Goal: Task Accomplishment & Management: Complete application form

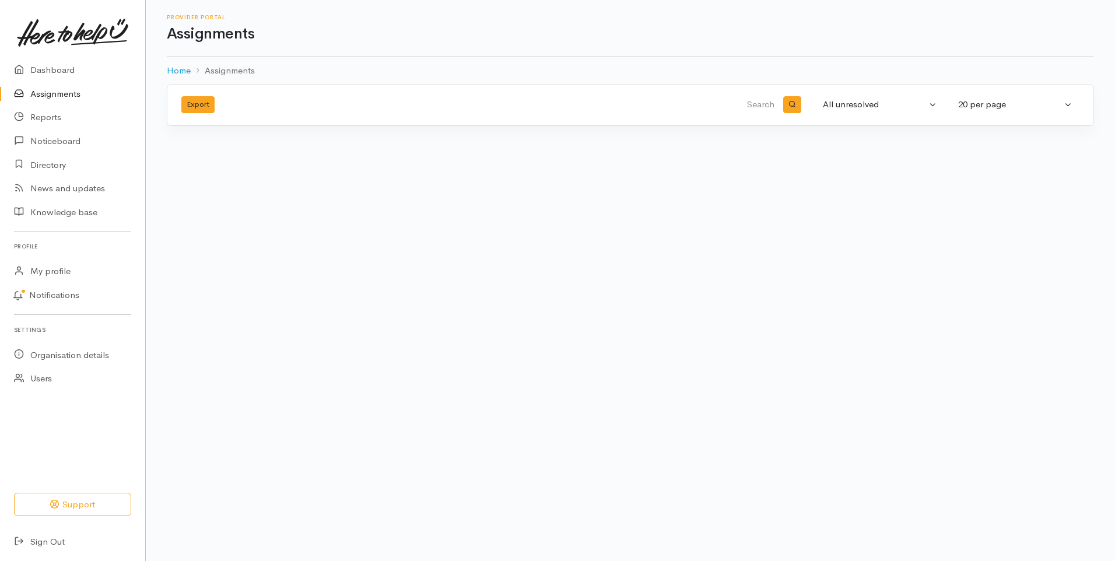
click at [65, 93] on link "Assignments" at bounding box center [72, 94] width 145 height 24
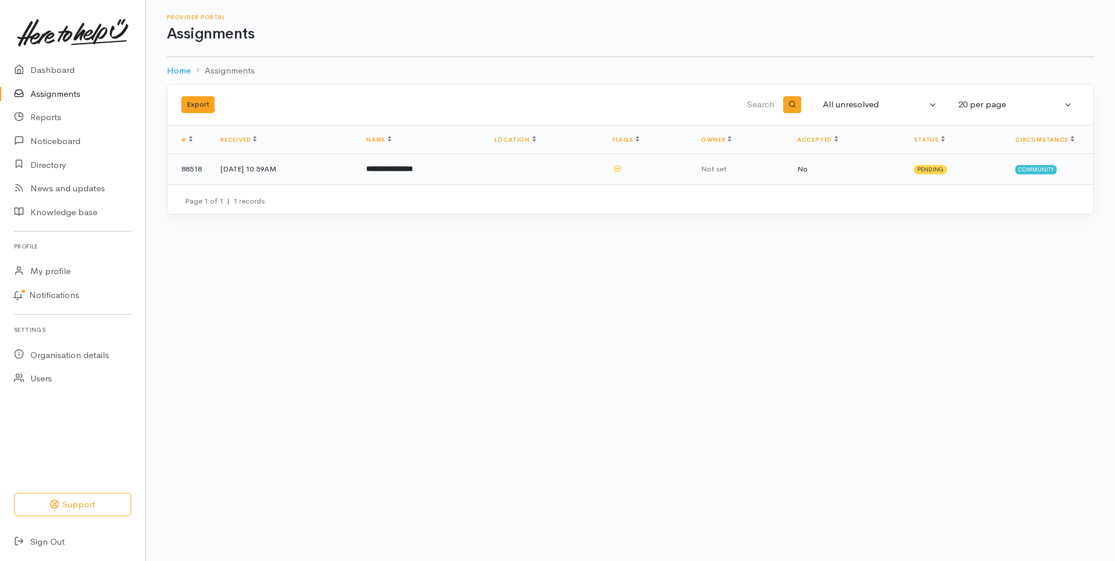
click at [413, 168] on b "**********" at bounding box center [389, 169] width 47 height 8
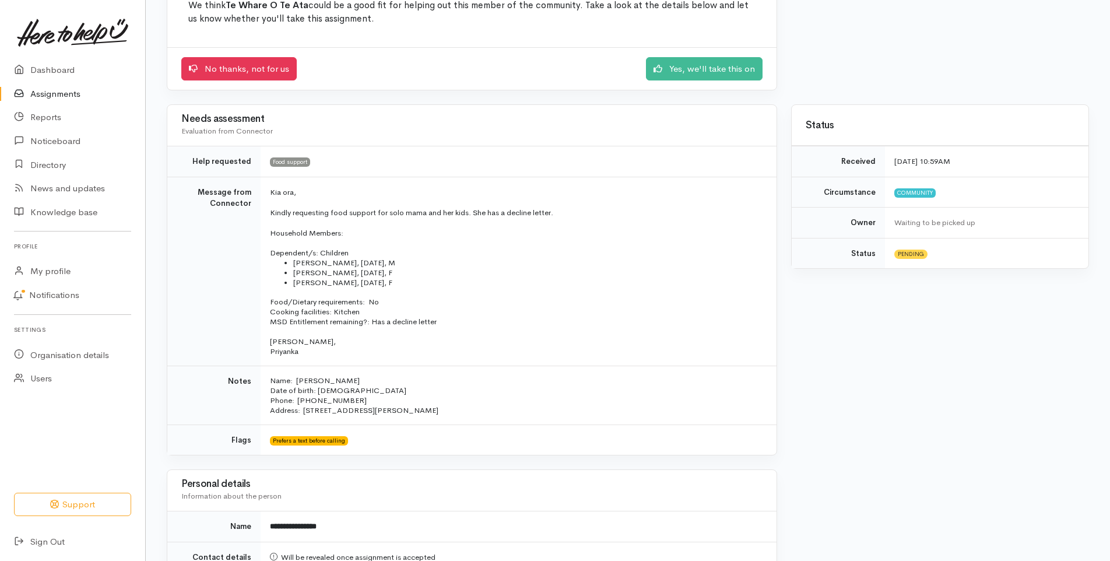
scroll to position [40, 0]
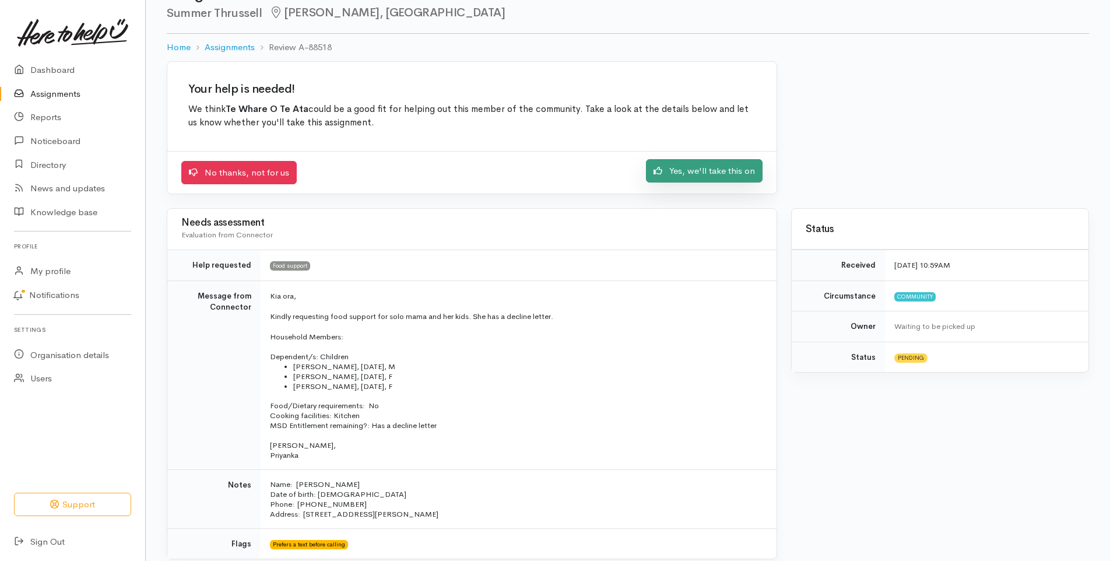
click at [734, 173] on link "Yes, we'll take this on" at bounding box center [704, 171] width 117 height 24
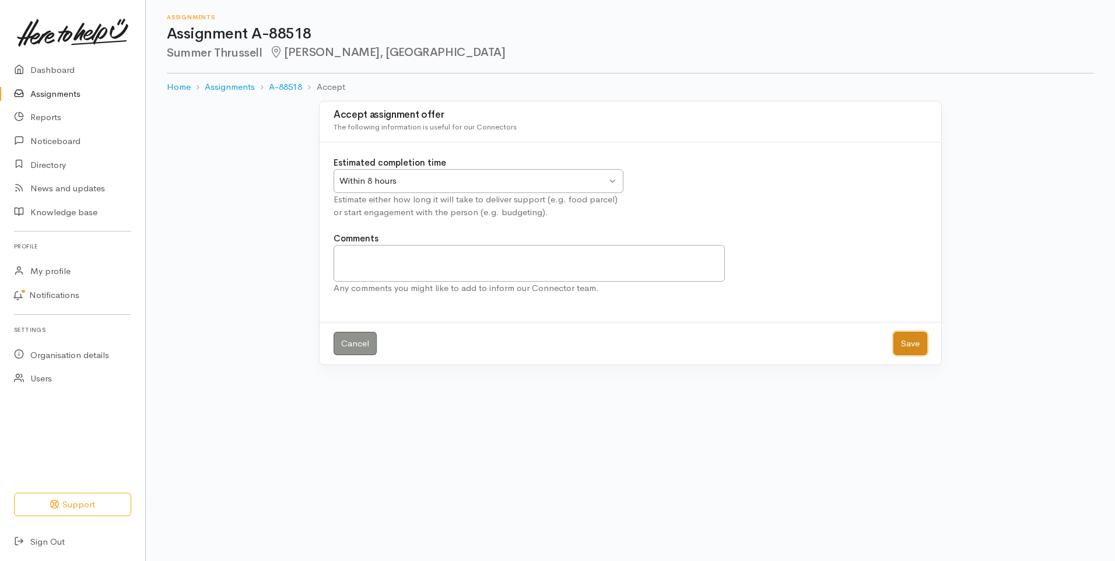
click at [908, 350] on button "Save" at bounding box center [910, 344] width 34 height 24
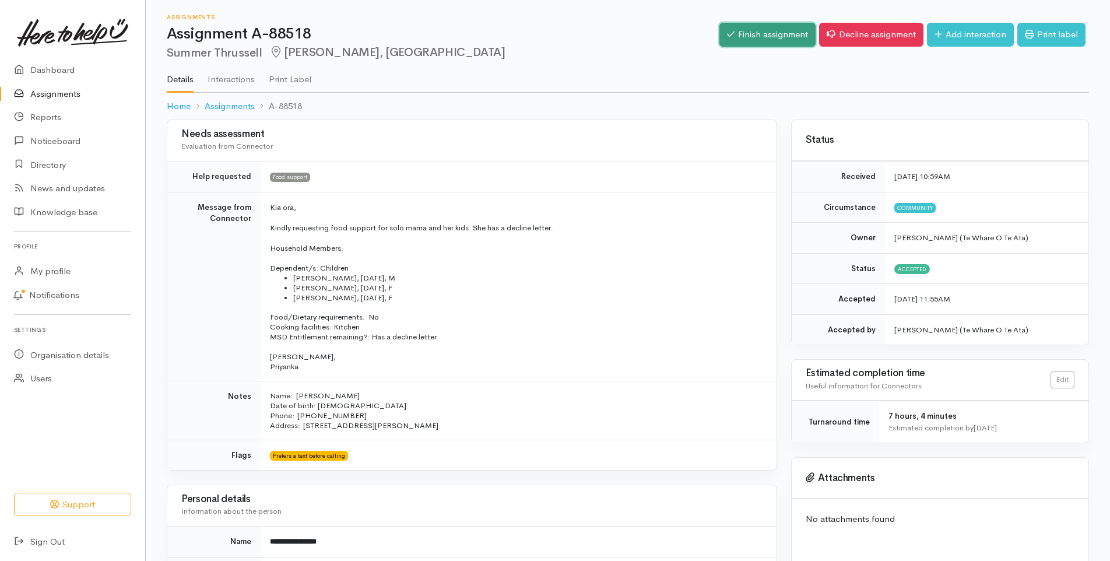
click at [762, 33] on link "Finish assignment" at bounding box center [767, 35] width 96 height 24
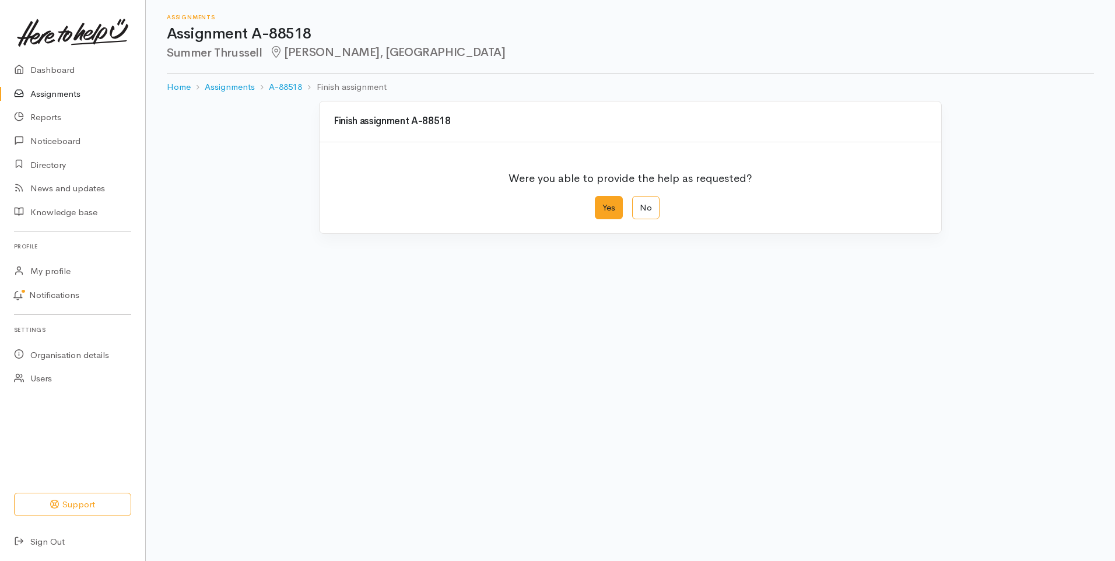
click at [611, 205] on label "Yes" at bounding box center [609, 208] width 28 height 24
click at [602, 203] on input "Yes" at bounding box center [599, 200] width 8 height 8
radio input "true"
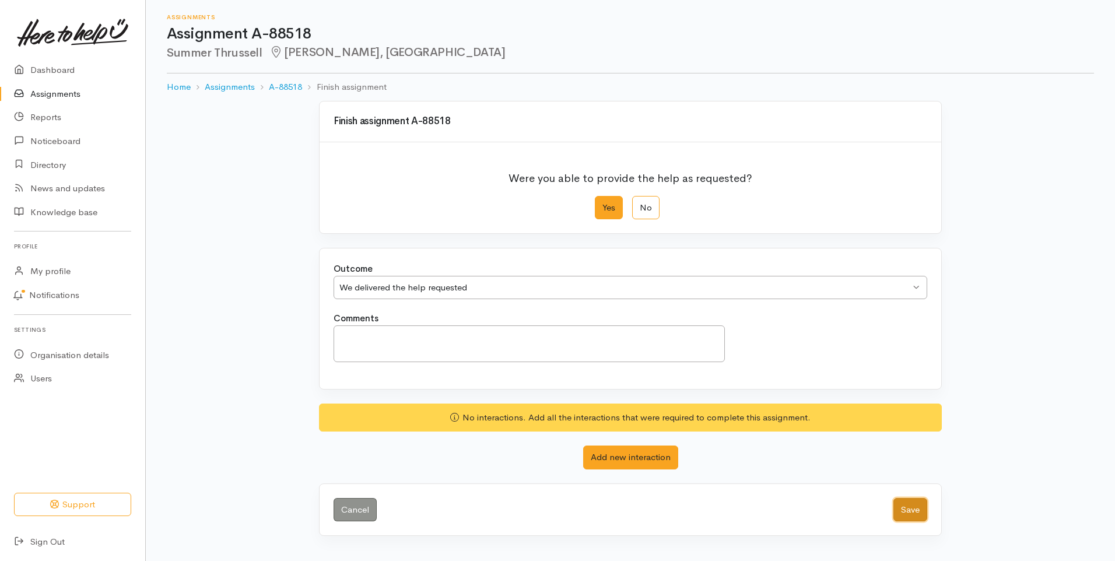
click at [916, 509] on button "Save" at bounding box center [910, 510] width 34 height 24
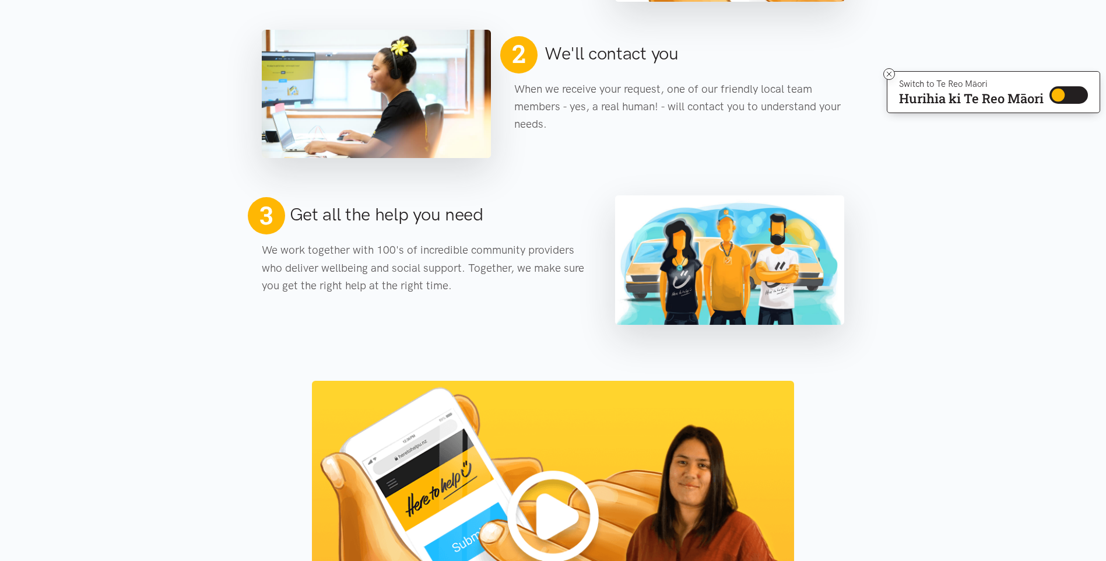
scroll to position [1314, 0]
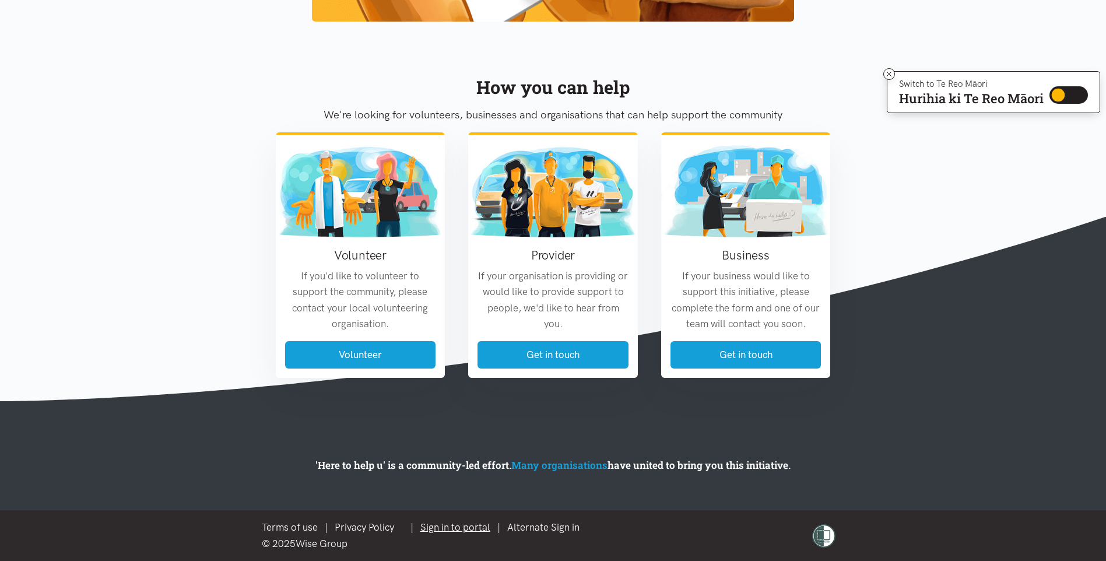
click at [480, 526] on link "Sign in to portal" at bounding box center [455, 527] width 70 height 12
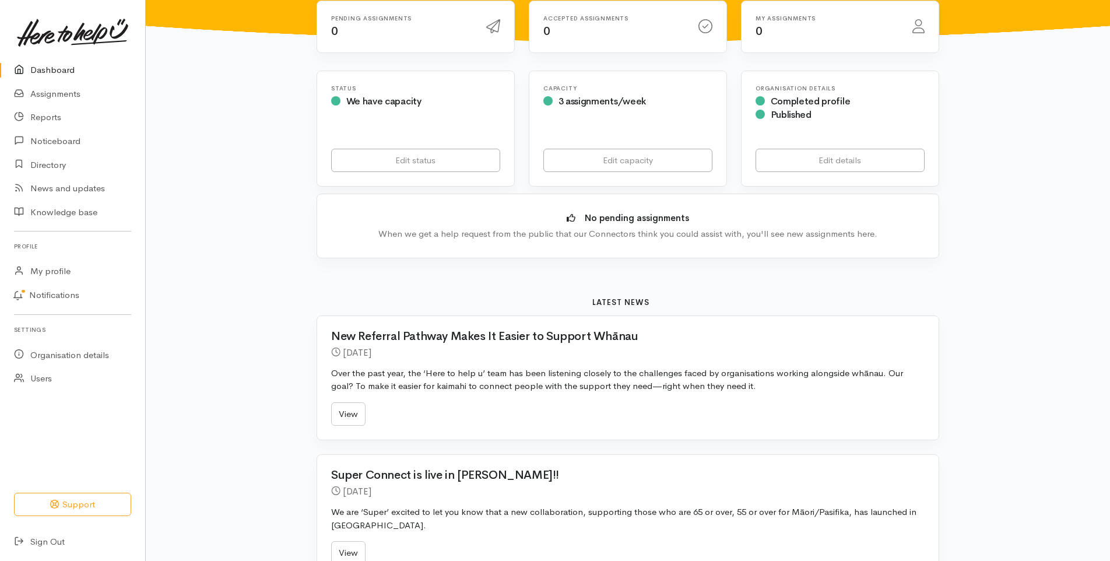
scroll to position [117, 0]
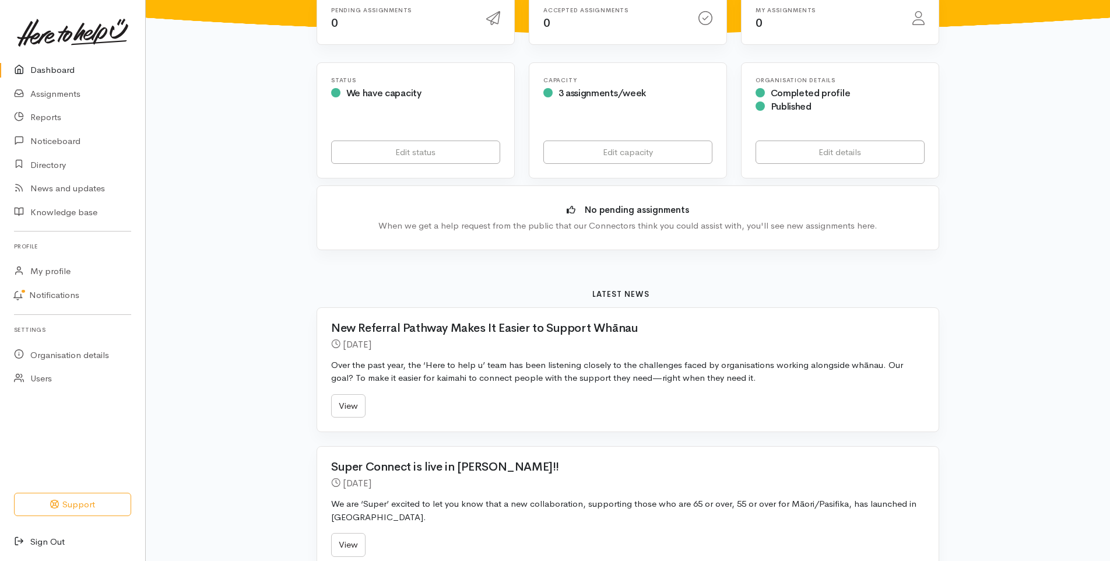
click at [55, 540] on link "Sign Out" at bounding box center [72, 542] width 145 height 24
